Goal: Task Accomplishment & Management: Use online tool/utility

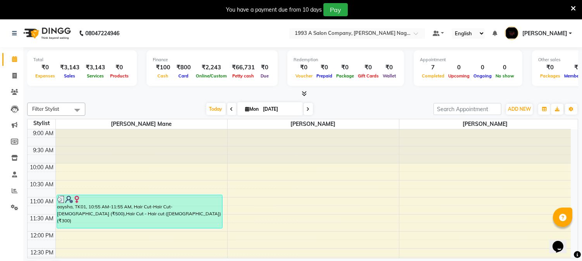
click at [574, 7] on icon at bounding box center [572, 8] width 5 height 7
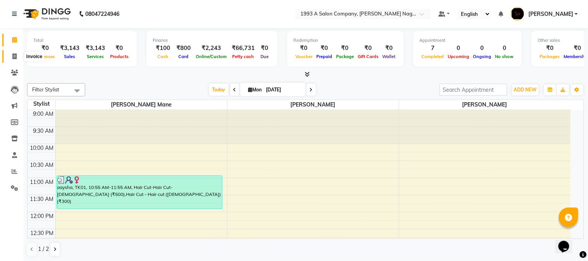
click at [14, 58] on icon at bounding box center [14, 56] width 4 height 6
select select "service"
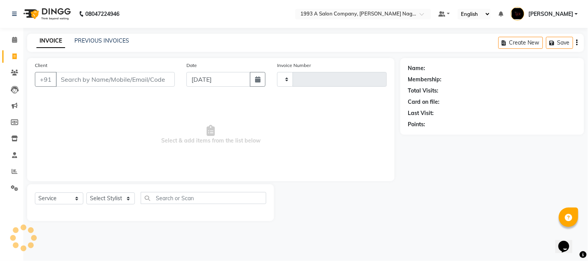
type input "1823"
select select "144"
click at [127, 83] on input "Client" at bounding box center [115, 79] width 119 height 15
click at [106, 197] on select "Select Stylist [PERSON_NAME] Mane [PERSON_NAME] Reception [PERSON_NAME] [PERSON…" at bounding box center [110, 199] width 48 height 12
click at [86, 193] on select "Select Stylist [PERSON_NAME] Mane [PERSON_NAME] Reception [PERSON_NAME] [PERSON…" at bounding box center [110, 199] width 48 height 12
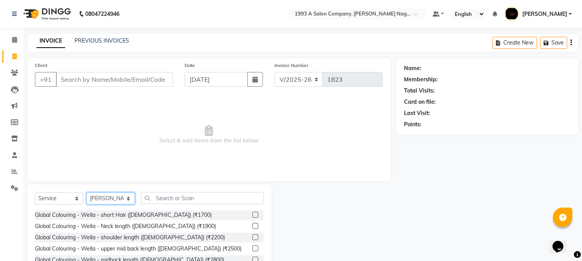
drag, startPoint x: 97, startPoint y: 198, endPoint x: 97, endPoint y: 185, distance: 13.6
click at [97, 185] on div "Select Service Product Membership Package Voucher Prepaid Gift Card Select Styl…" at bounding box center [149, 241] width 244 height 114
select select "4174"
click at [86, 193] on select "Select Stylist Aniket Mane kanchan tripathi Reception SAIRAJ BHANDARE sarika ya…" at bounding box center [110, 199] width 48 height 12
click at [174, 198] on input "text" at bounding box center [202, 198] width 123 height 12
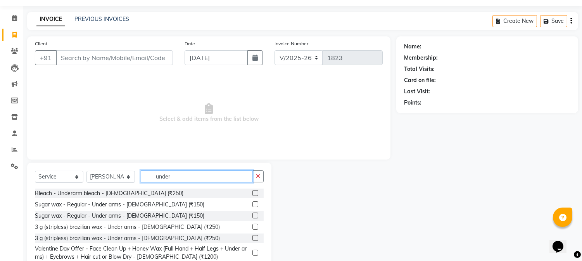
scroll to position [43, 0]
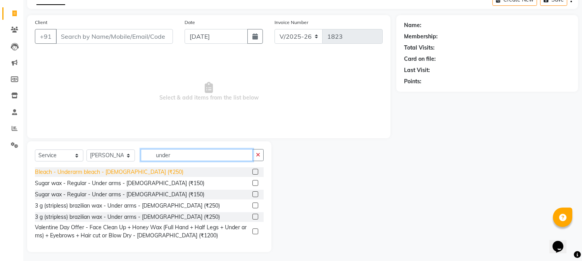
type input "under"
click at [128, 172] on div "Bleach - Underarm bleach - Female (₹250)" at bounding box center [109, 172] width 148 height 8
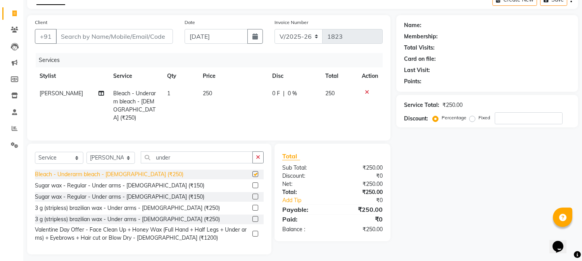
checkbox input "false"
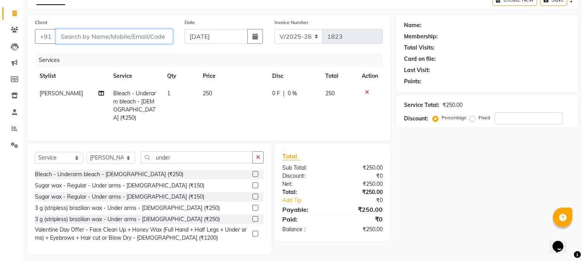
click at [140, 38] on input "Client" at bounding box center [114, 36] width 117 height 15
type input "8"
type input "0"
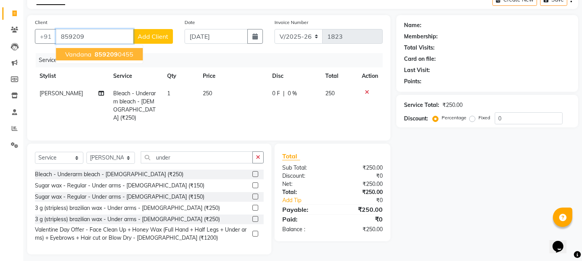
click at [118, 49] on button "vandana 859209 0455" at bounding box center [99, 54] width 87 height 12
type input "8592090455"
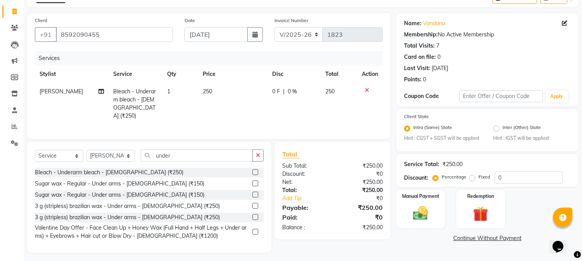
scroll to position [46, 0]
click at [416, 215] on img at bounding box center [421, 213] width 26 height 18
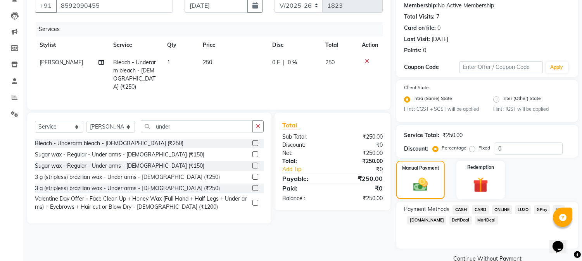
scroll to position [89, 0]
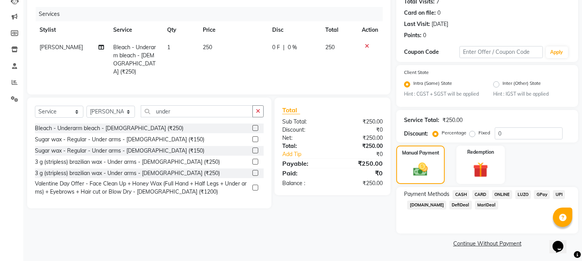
click at [498, 196] on span "ONLINE" at bounding box center [502, 194] width 20 height 9
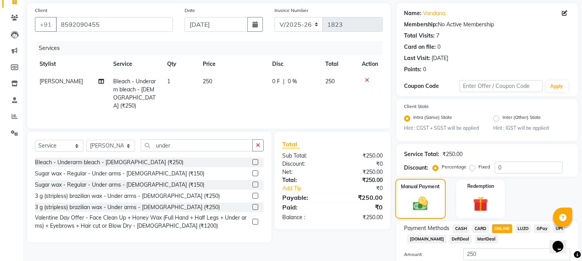
scroll to position [111, 0]
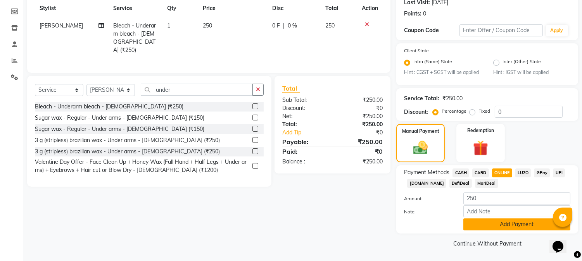
click at [506, 225] on button "Add Payment" at bounding box center [516, 225] width 107 height 12
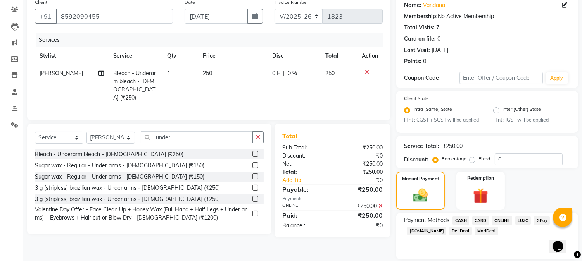
scroll to position [133, 0]
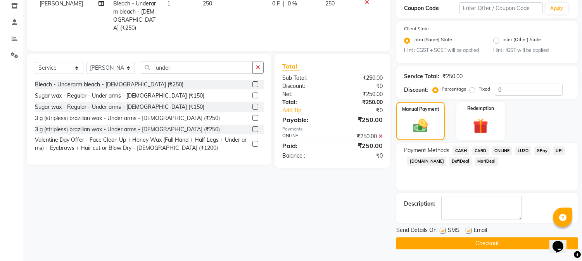
click at [498, 238] on button "Checkout" at bounding box center [487, 244] width 182 height 12
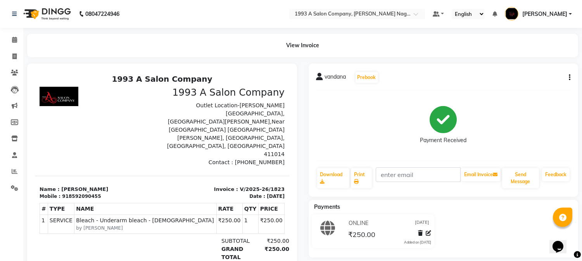
click at [498, 238] on div "ONLINE 01-09-2025 ₹250.00 Added on 01-09-2025" at bounding box center [443, 232] width 281 height 37
click at [12, 57] on icon at bounding box center [14, 56] width 4 height 6
select select "service"
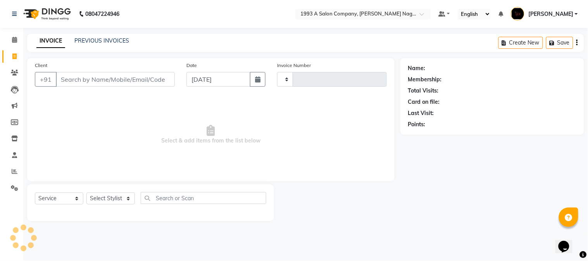
type input "1824"
select select "144"
click at [127, 195] on select "Select Stylist Aniket Mane kanchan tripathi Reception SAIRAJ BHANDARE sarika ya…" at bounding box center [110, 199] width 48 height 12
select select "4174"
click at [86, 193] on select "Select Stylist Aniket Mane kanchan tripathi Reception SAIRAJ BHANDARE sarika ya…" at bounding box center [110, 199] width 48 height 12
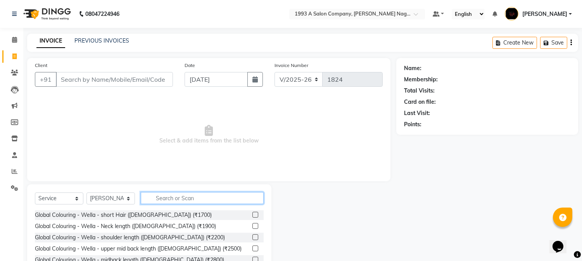
click at [190, 199] on input "text" at bounding box center [202, 198] width 123 height 12
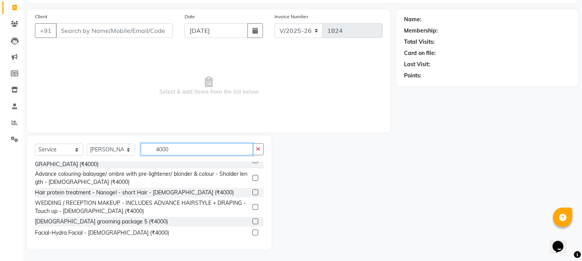
scroll to position [110, 0]
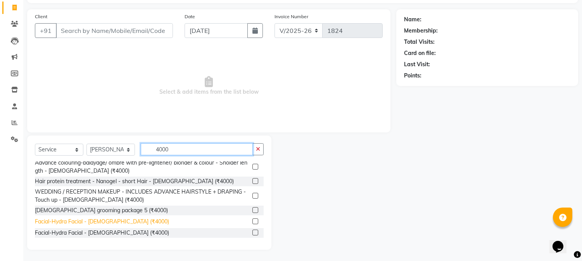
type input "4000"
click at [113, 222] on div "Facial-Hydra Facial - Female (₹4000)" at bounding box center [102, 222] width 134 height 8
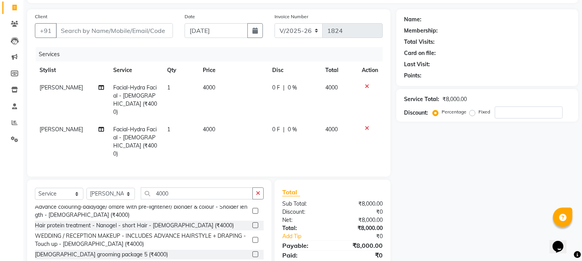
checkbox input "false"
click at [365, 86] on icon at bounding box center [367, 86] width 4 height 5
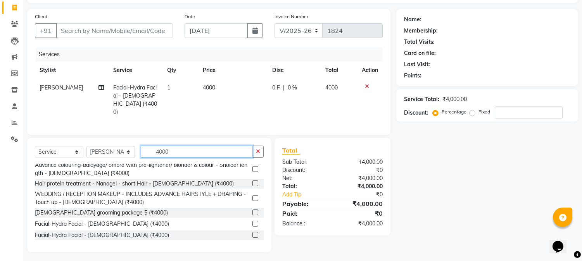
click at [170, 147] on input "4000" at bounding box center [197, 152] width 112 height 12
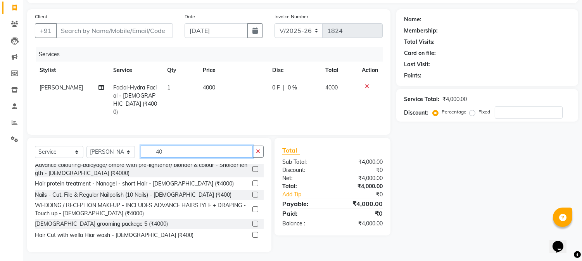
type input "4"
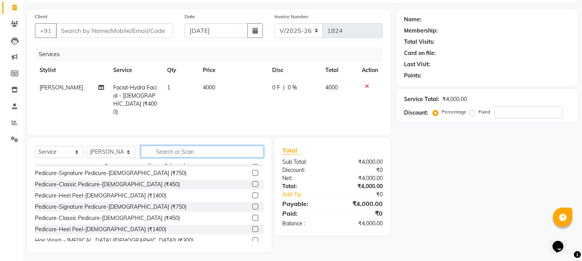
type input "4"
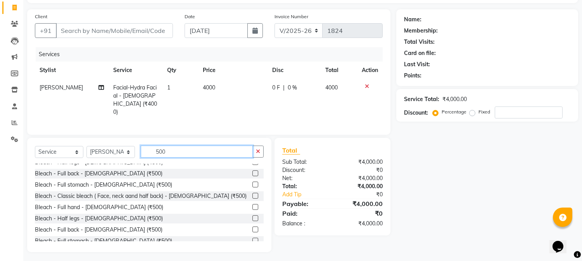
scroll to position [2, 0]
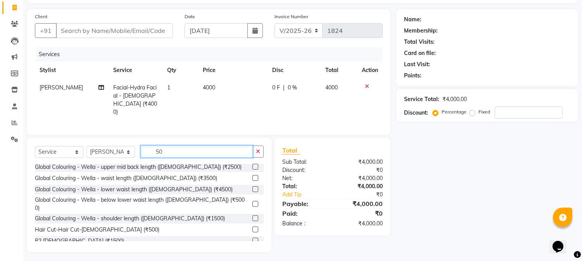
type input "5"
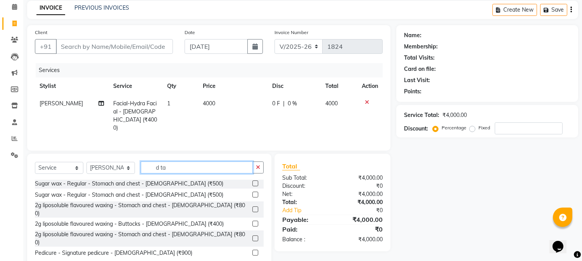
scroll to position [0, 0]
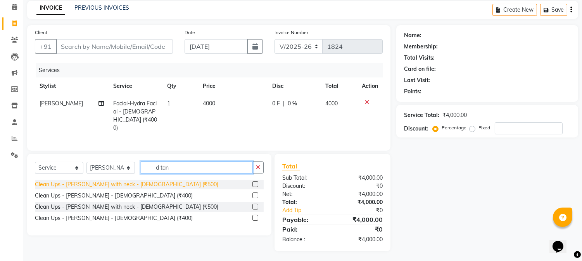
type input "d tan"
click at [141, 185] on div "Clean Ups - De-tan with neck - Female (₹500)" at bounding box center [126, 185] width 183 height 8
click at [141, 185] on div "Client +91 Date 01-09-2025 Invoice Number V/2025 V/2025-26 1824 Services Stylis…" at bounding box center [208, 138] width 375 height 226
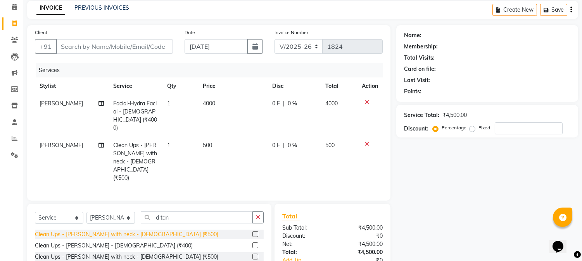
checkbox input "false"
click at [296, 141] on div "0 F | 0 %" at bounding box center [294, 145] width 44 height 8
click at [296, 138] on td "0 F | 0 %" at bounding box center [293, 162] width 53 height 50
select select "4174"
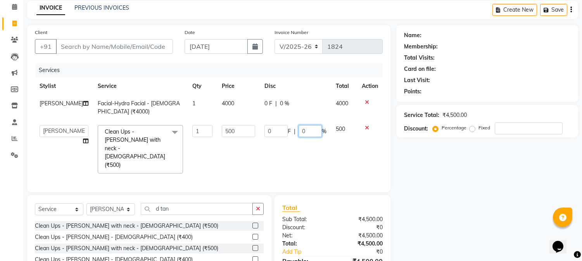
click at [316, 130] on input "0" at bounding box center [309, 131] width 23 height 12
type input "100"
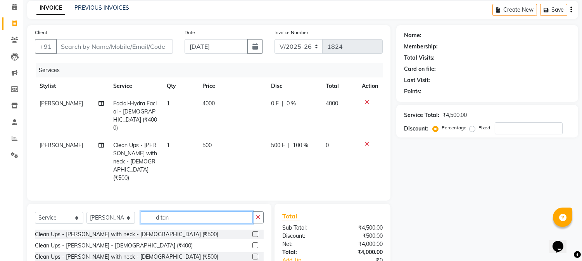
click at [184, 204] on div "Select Service Product Membership Package Voucher Prepaid Gift Card Select Styl…" at bounding box center [149, 245] width 244 height 82
type input "d"
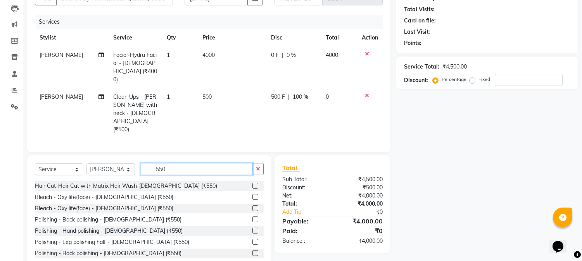
scroll to position [83, 0]
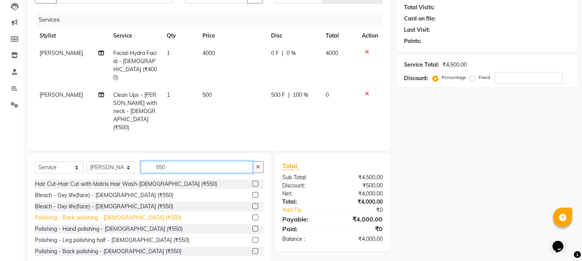
type input "550"
click at [132, 214] on div "Polishing - Back polishing - Female (₹550)" at bounding box center [108, 218] width 146 height 8
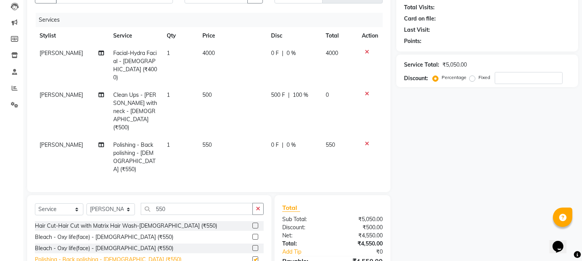
checkbox input "false"
click at [293, 141] on span "0 %" at bounding box center [290, 145] width 9 height 8
select select "4174"
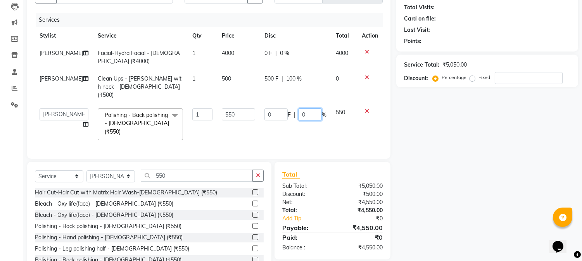
click at [309, 108] on input "0" at bounding box center [309, 114] width 23 height 12
type input "10"
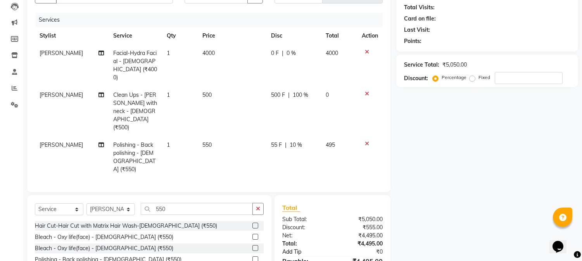
click at [313, 209] on div "Total Sub Total: ₹5,050.00 Discount: ₹555.00 Net: ₹4,495.00 Total: ₹4,495.00 Ad…" at bounding box center [332, 244] width 100 height 82
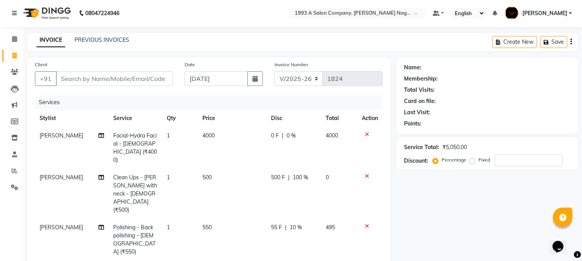
scroll to position [0, 0]
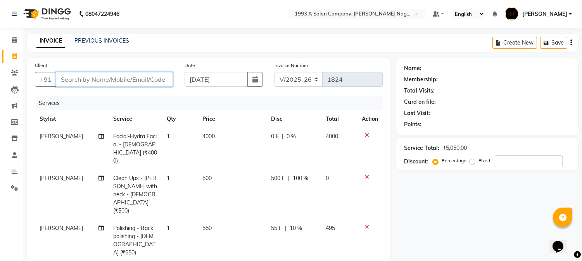
click at [124, 81] on input "Client" at bounding box center [114, 79] width 117 height 15
type input "9"
type input "0"
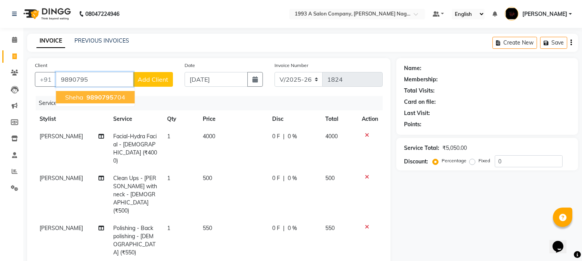
click at [94, 101] on span "9890795" at bounding box center [99, 97] width 27 height 8
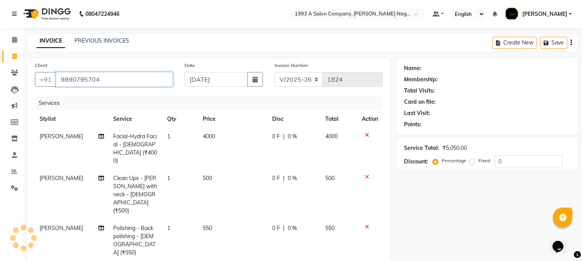
type input "9890795704"
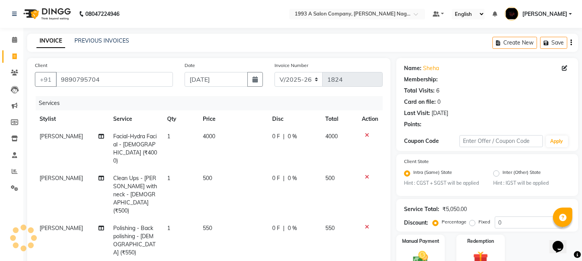
select select "1: Object"
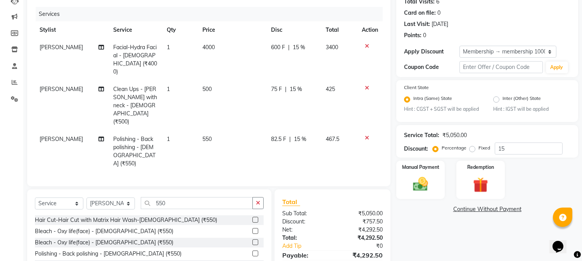
scroll to position [74, 0]
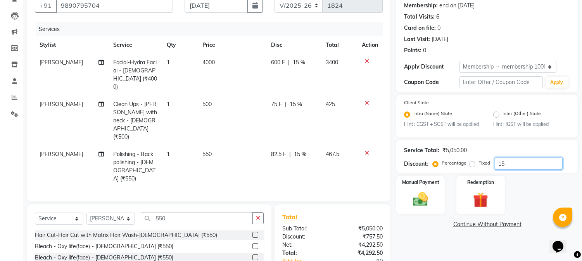
click at [517, 164] on input "15" at bounding box center [528, 164] width 68 height 12
type input "1"
click at [288, 100] on span "0 %" at bounding box center [292, 104] width 9 height 8
select select "4174"
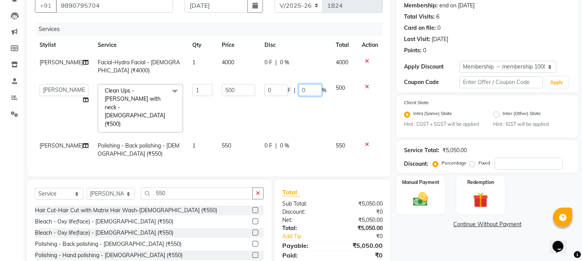
click at [304, 91] on input "0" at bounding box center [309, 90] width 23 height 12
type input "100"
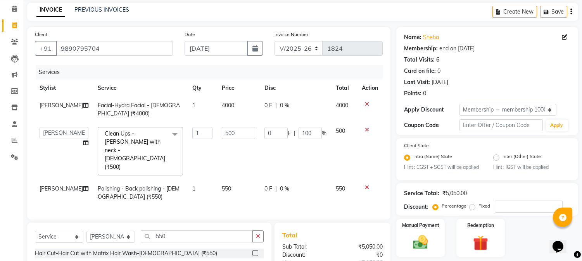
click at [293, 160] on tbody "sarika yadav Facial-Hydra Facial - Female (₹4000) 1 4000 0 F | 0 % 4000 Aniket …" at bounding box center [209, 151] width 348 height 109
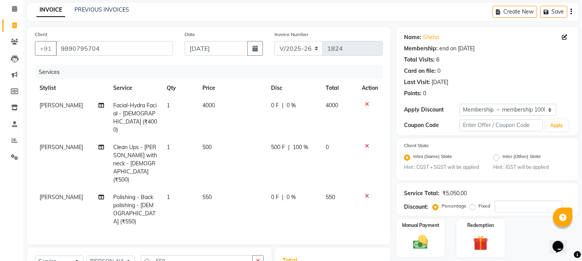
click at [295, 193] on div "0 F | 0 %" at bounding box center [293, 197] width 45 height 8
select select "4174"
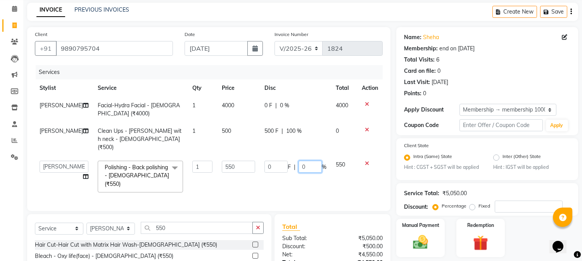
click at [305, 161] on input "0" at bounding box center [309, 167] width 23 height 12
type input "15"
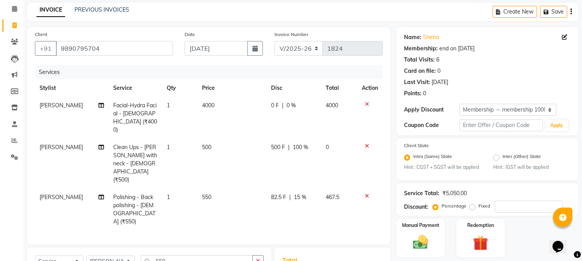
click at [350, 189] on td "467.5" at bounding box center [339, 210] width 36 height 42
select select "4174"
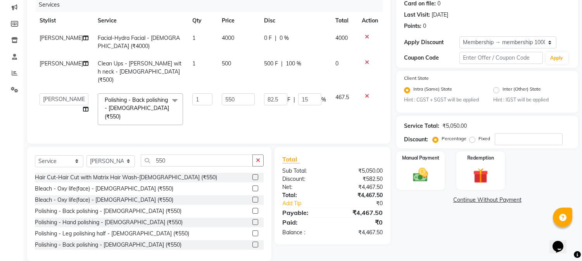
scroll to position [100, 0]
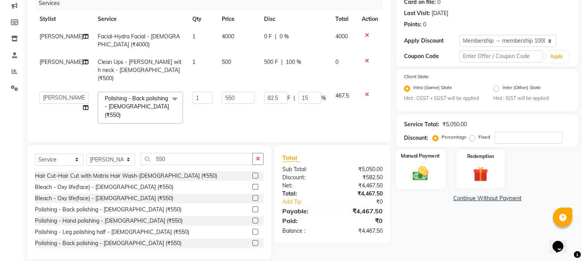
click at [424, 175] on img at bounding box center [421, 174] width 26 height 18
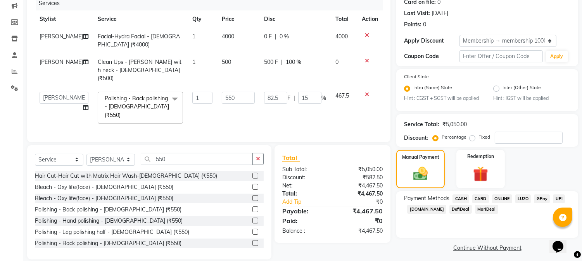
click at [506, 199] on span "ONLINE" at bounding box center [502, 199] width 20 height 9
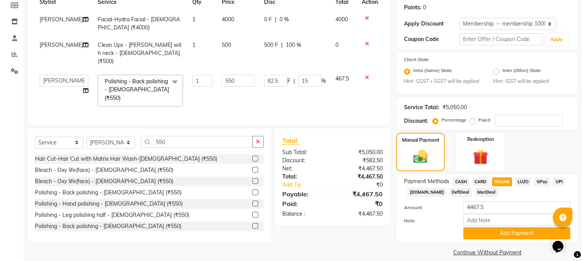
scroll to position [126, 0]
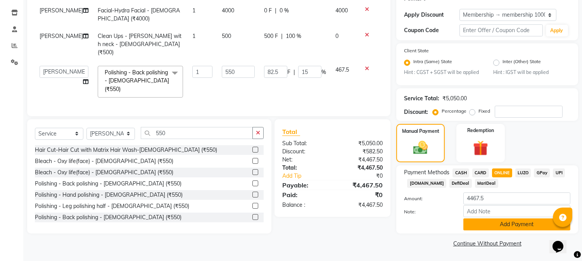
click at [515, 222] on button "Add Payment" at bounding box center [516, 225] width 107 height 12
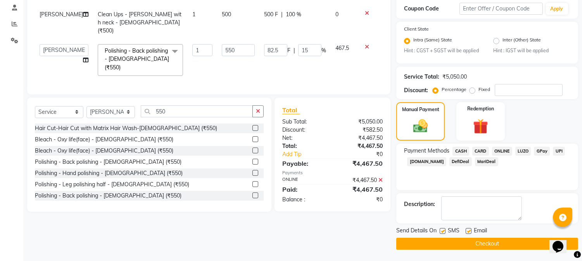
scroll to position [148, 0]
click at [489, 241] on button "Checkout" at bounding box center [487, 244] width 182 height 12
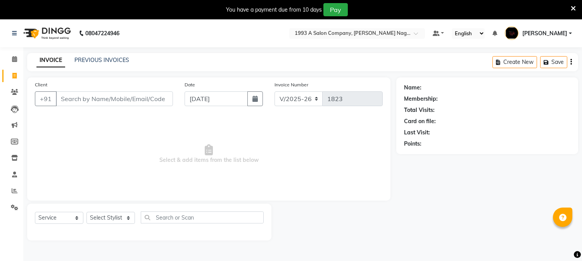
select select "144"
select select "service"
click at [109, 61] on link "PREVIOUS INVOICES" at bounding box center [101, 60] width 55 height 7
